Goal: Information Seeking & Learning: Learn about a topic

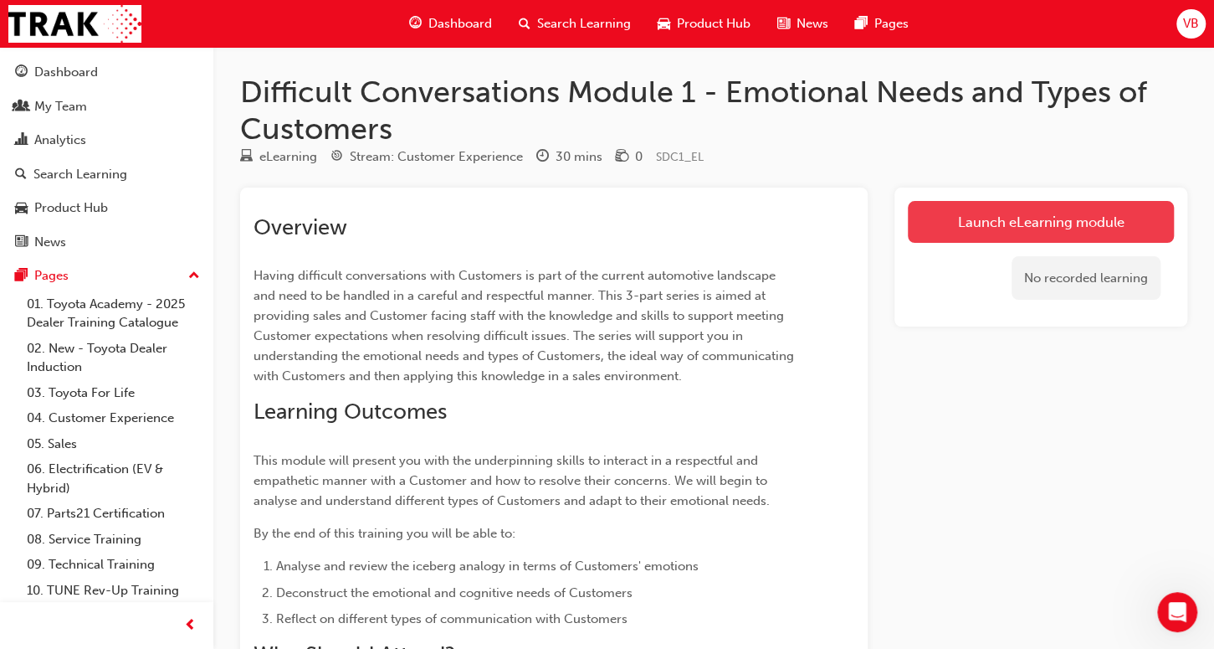
click at [1044, 229] on link "Launch eLearning module" at bounding box center [1041, 222] width 266 height 42
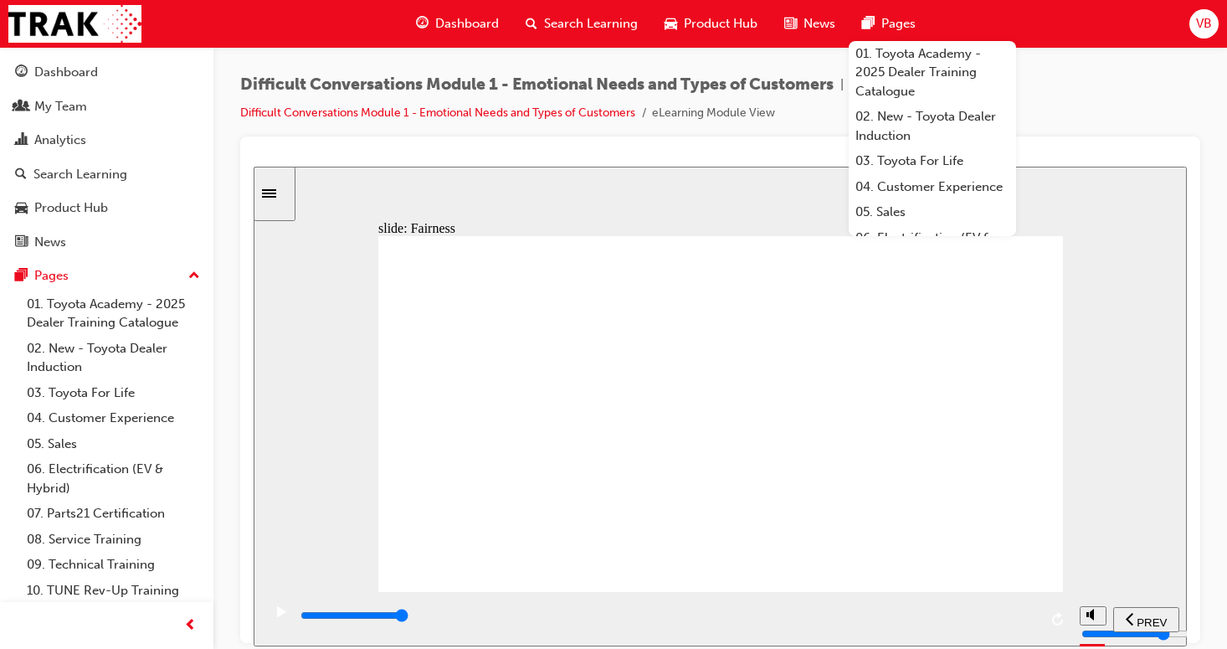
drag, startPoint x: 892, startPoint y: 495, endPoint x: 805, endPoint y: 618, distance: 150.7
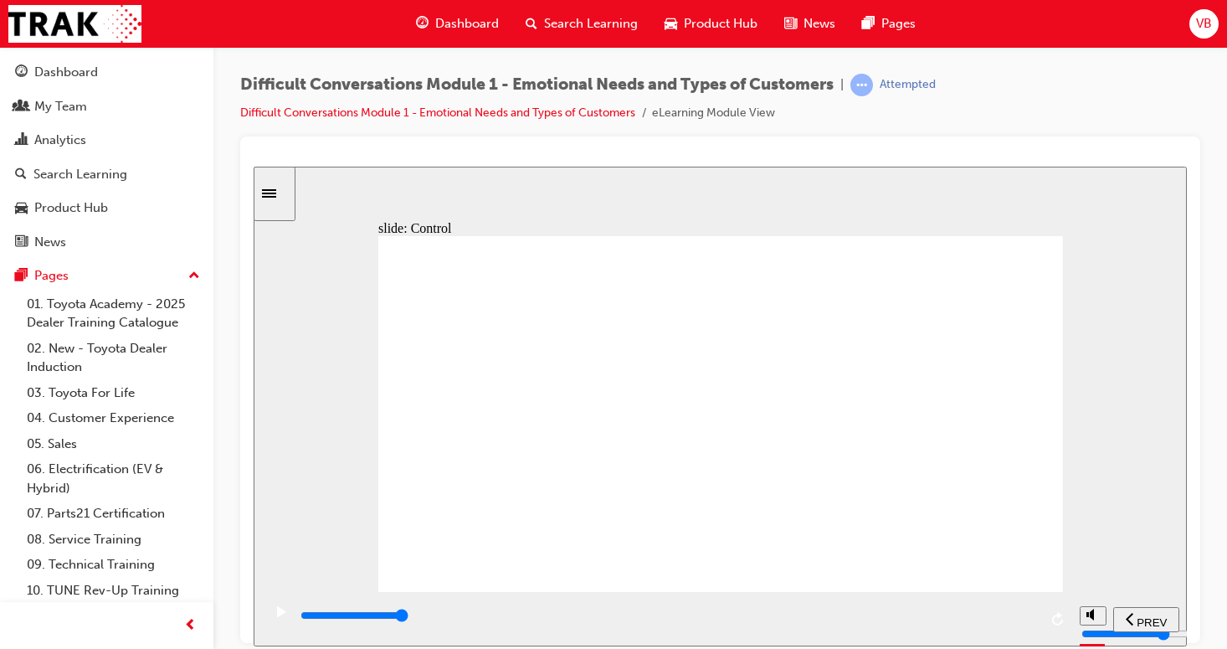
drag, startPoint x: 872, startPoint y: 316, endPoint x: 865, endPoint y: 331, distance: 15.7
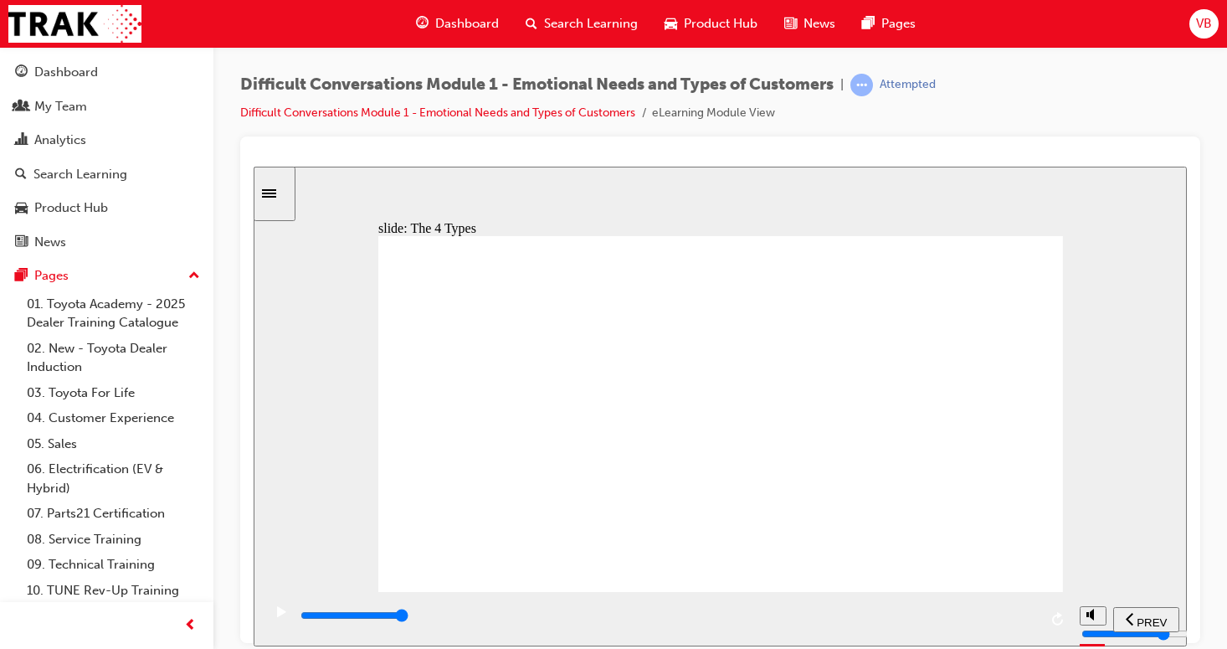
drag, startPoint x: 870, startPoint y: 465, endPoint x: 864, endPoint y: 474, distance: 10.2
type input "50000"
